Goal: Task Accomplishment & Management: Use online tool/utility

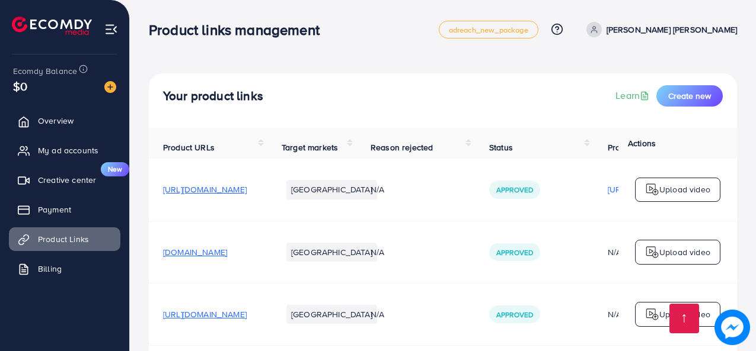
scroll to position [427, 0]
